Goal: Book appointment/travel/reservation

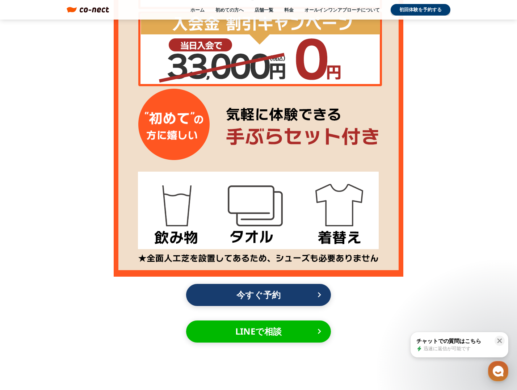
scroll to position [543, 0]
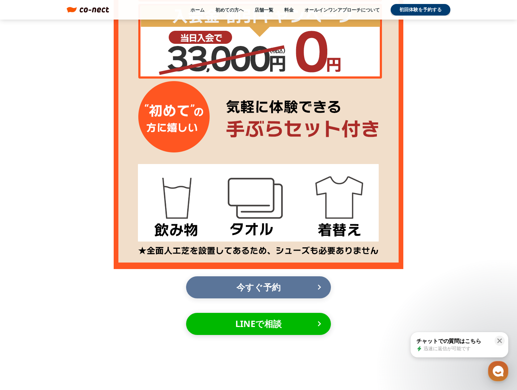
click at [250, 289] on p "今すぐ予約" at bounding box center [259, 287] width 116 height 16
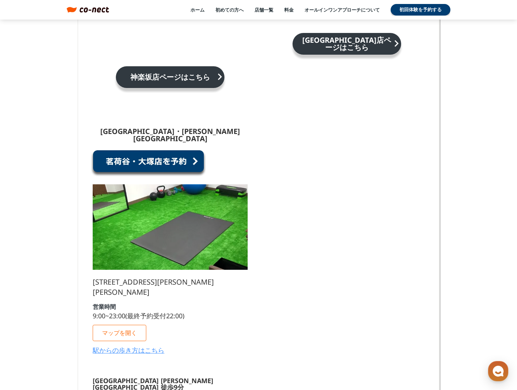
scroll to position [616, 0]
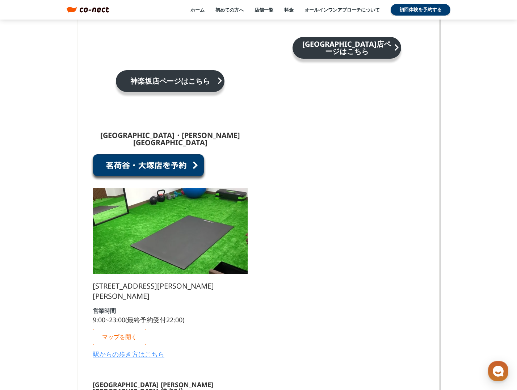
click at [141, 154] on link at bounding box center [149, 168] width 116 height 28
